Goal: Find specific page/section: Find specific page/section

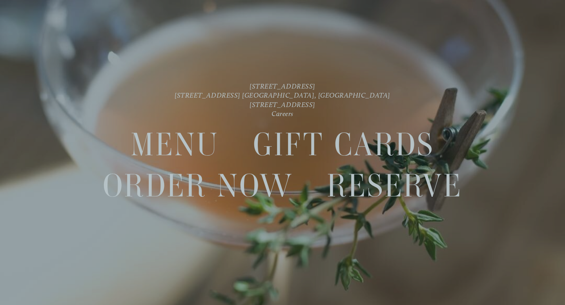
scroll to position [16, 0]
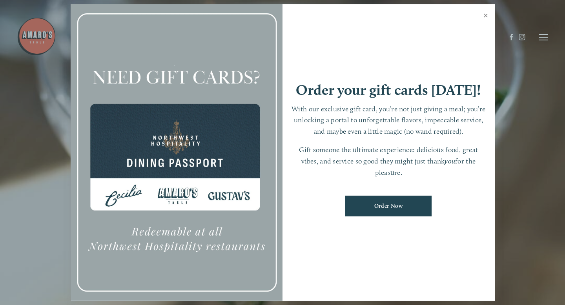
click at [486, 14] on link "Close" at bounding box center [485, 16] width 15 height 22
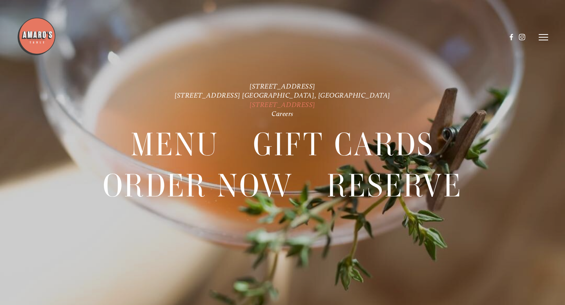
click at [299, 105] on link "[STREET_ADDRESS]" at bounding box center [282, 104] width 66 height 8
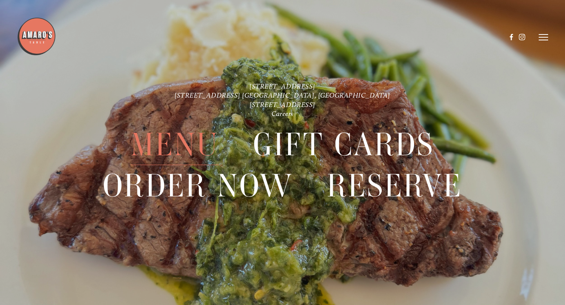
click at [182, 142] on span "Menu" at bounding box center [175, 144] width 88 height 41
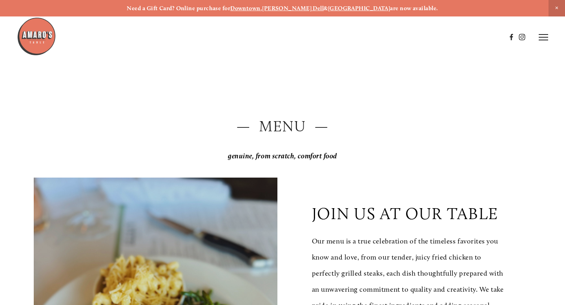
click at [48, 41] on img at bounding box center [36, 36] width 39 height 39
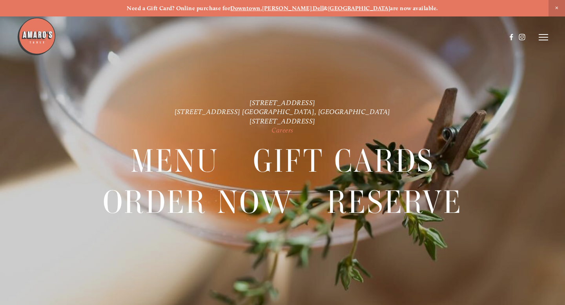
click at [283, 134] on link "Careers" at bounding box center [282, 130] width 22 height 8
